Goal: Information Seeking & Learning: Understand process/instructions

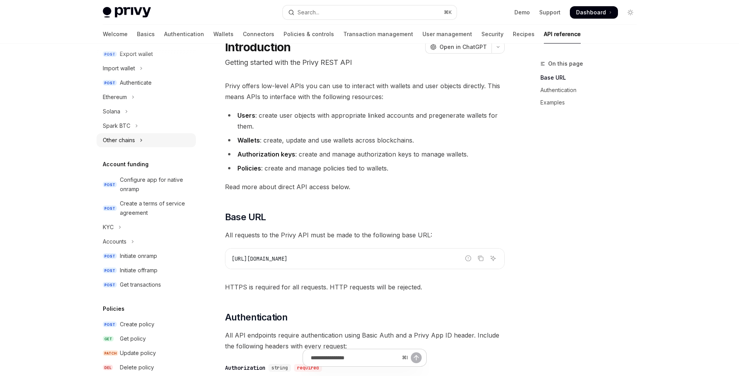
scroll to position [229, 0]
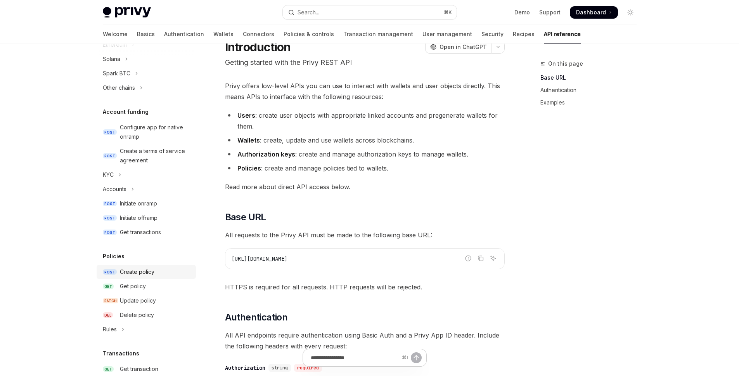
click at [140, 270] on div "Create policy" at bounding box center [137, 271] width 35 height 9
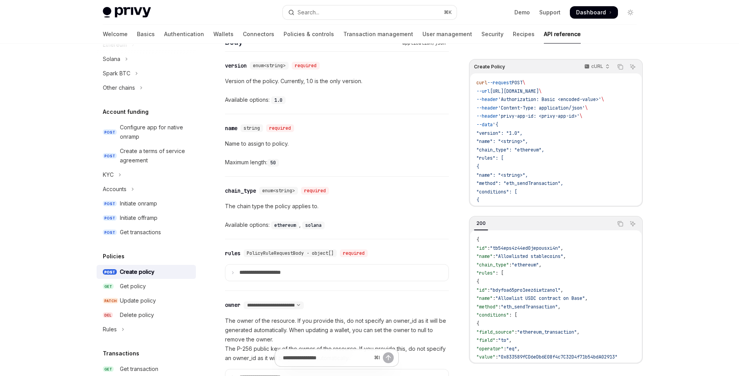
scroll to position [2, 0]
click at [233, 271] on icon at bounding box center [233, 272] width 4 height 4
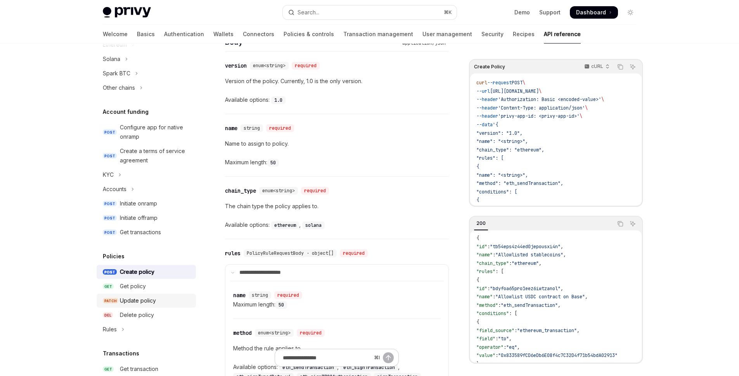
click at [147, 300] on div "Update policy" at bounding box center [138, 300] width 36 height 9
type textarea "*"
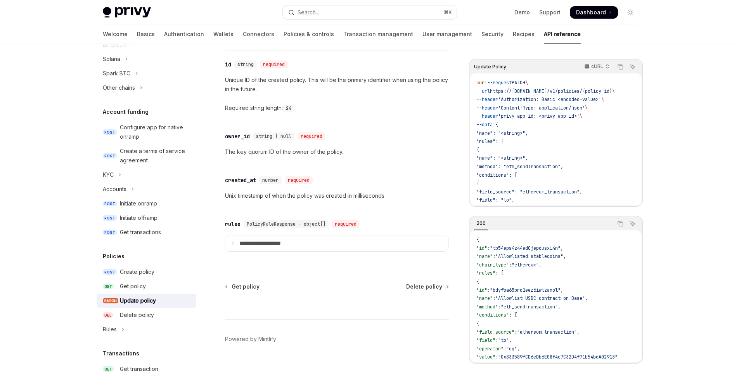
scroll to position [1234, 0]
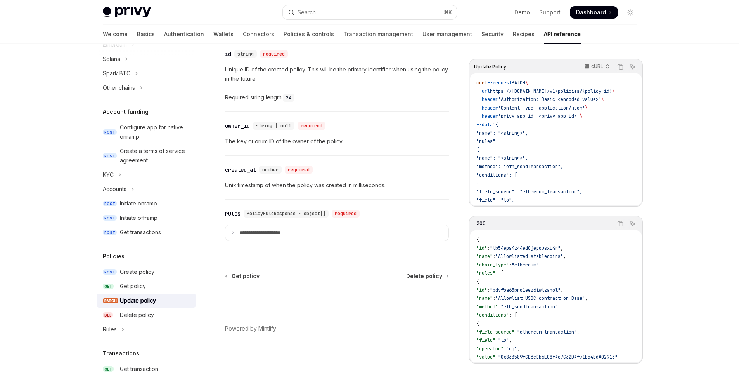
click at [128, 301] on div "Update policy" at bounding box center [138, 300] width 36 height 9
click at [136, 300] on div "Update policy" at bounding box center [138, 300] width 36 height 9
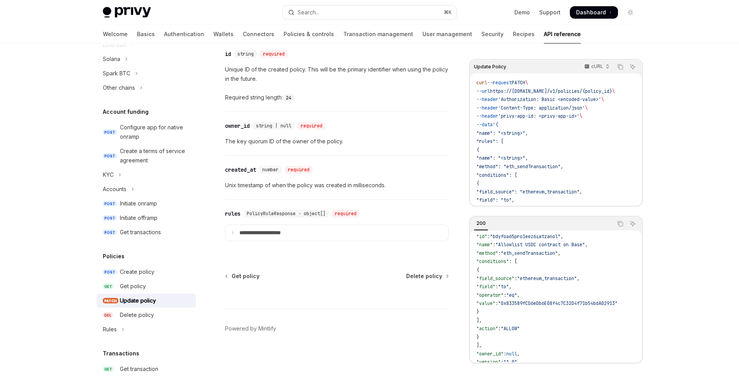
scroll to position [68, 0]
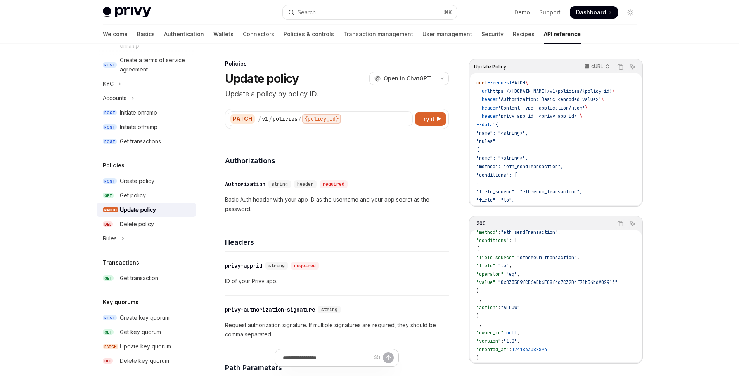
scroll to position [78, 0]
